Goal: Navigation & Orientation: Understand site structure

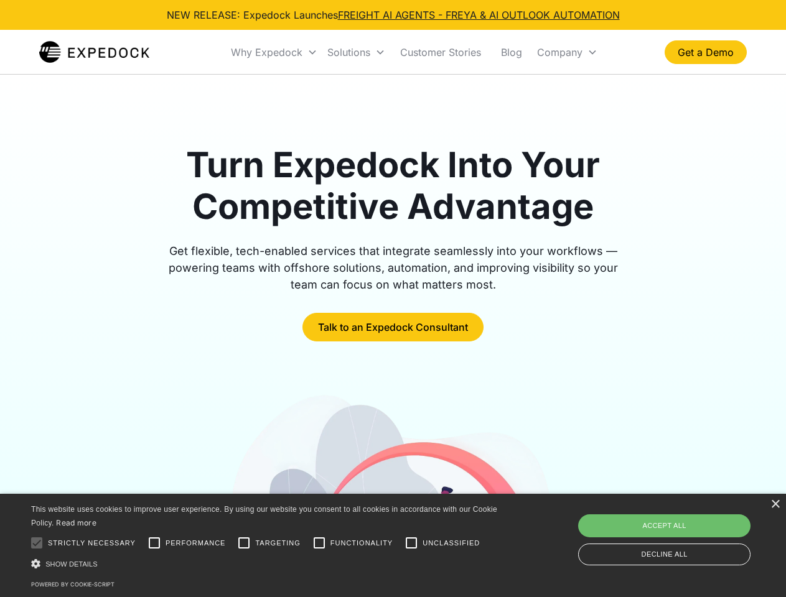
click at [274, 52] on div "Why Expedock" at bounding box center [267, 52] width 72 height 12
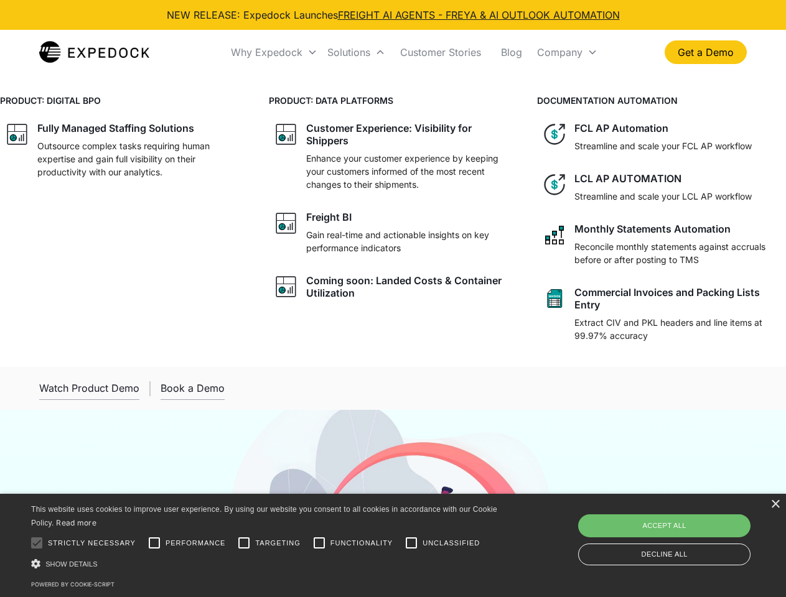
click at [356, 52] on div "Solutions" at bounding box center [348, 52] width 43 height 12
click at [567, 52] on div "Company" at bounding box center [559, 52] width 45 height 12
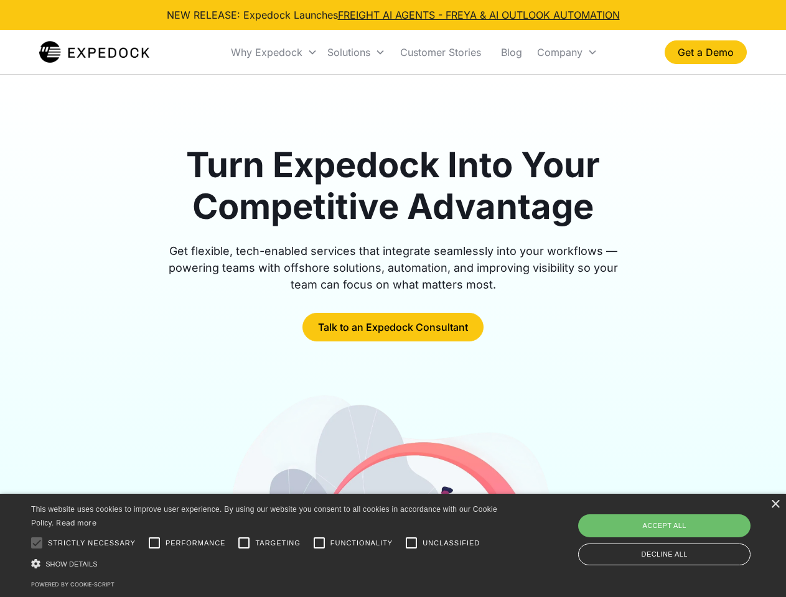
click at [37, 543] on div at bounding box center [36, 543] width 25 height 25
click at [154, 543] on input "Performance" at bounding box center [154, 543] width 25 height 25
checkbox input "true"
click at [244, 543] on input "Targeting" at bounding box center [243, 543] width 25 height 25
checkbox input "true"
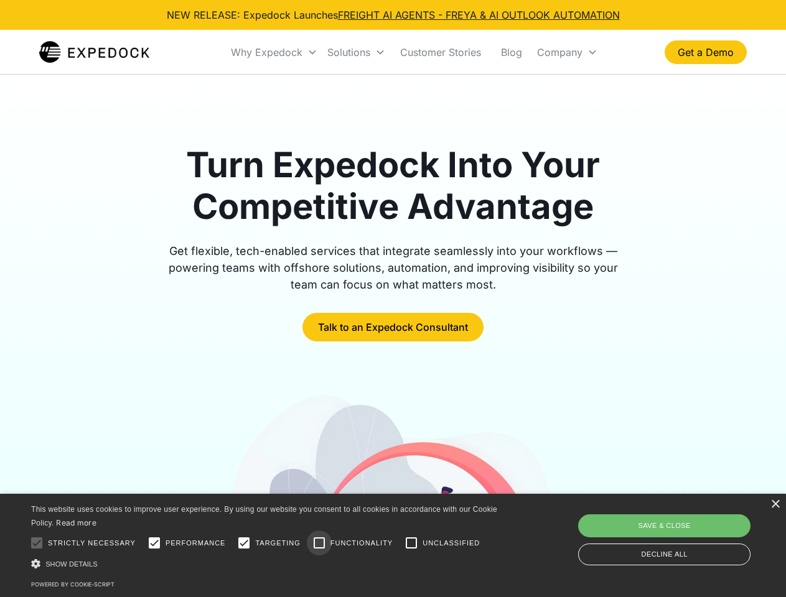
click at [319, 543] on input "Functionality" at bounding box center [319, 543] width 25 height 25
checkbox input "true"
click at [411, 543] on input "Unclassified" at bounding box center [411, 543] width 25 height 25
checkbox input "true"
click at [266, 564] on div "Show details Hide details" at bounding box center [266, 563] width 470 height 13
